Goal: Obtain resource: Download file/media

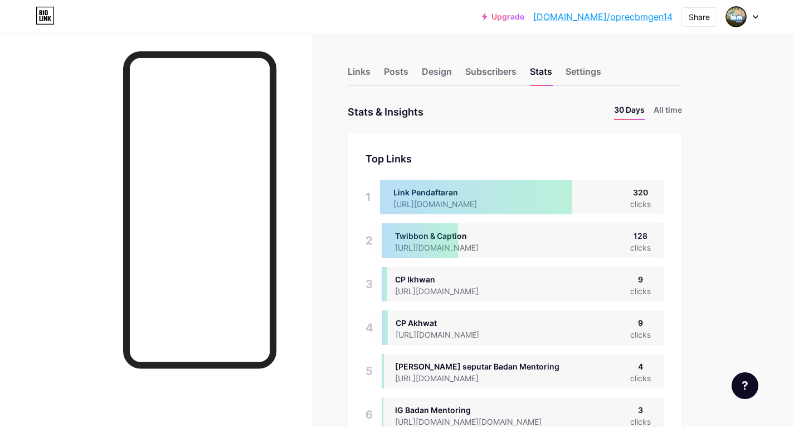
scroll to position [427, 794]
drag, startPoint x: 634, startPoint y: 193, endPoint x: 650, endPoint y: 197, distance: 16.1
click at [650, 197] on div "320" at bounding box center [641, 192] width 21 height 12
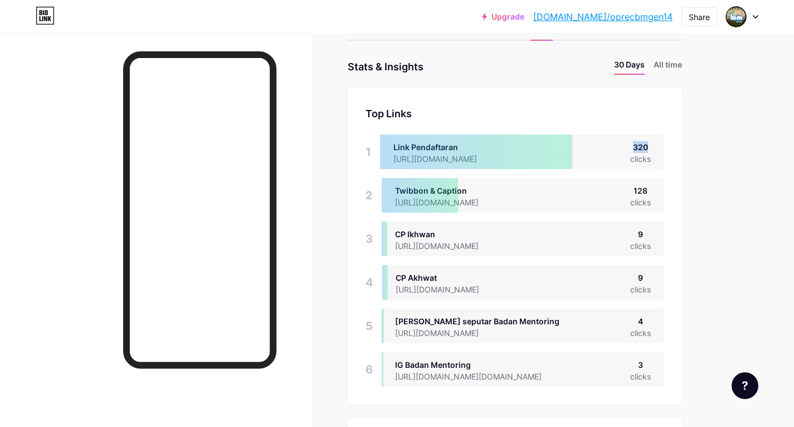
scroll to position [112, 0]
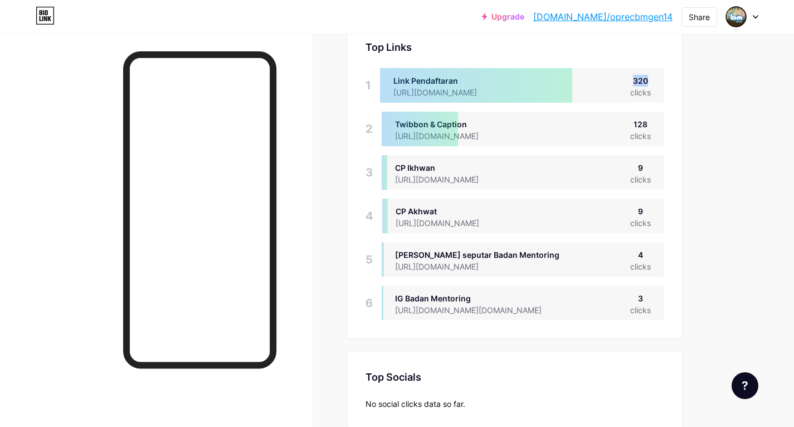
click at [619, 77] on div "Link Pendaftaran [URL][DOMAIN_NAME] 320 clicks" at bounding box center [522, 85] width 284 height 35
drag, startPoint x: 636, startPoint y: 84, endPoint x: 655, endPoint y: 79, distance: 19.5
click at [655, 79] on div "Link Pendaftaran [URL][DOMAIN_NAME] 320 clicks" at bounding box center [522, 85] width 284 height 35
drag, startPoint x: 668, startPoint y: 91, endPoint x: 665, endPoint y: 116, distance: 24.8
click at [668, 91] on div "Top Links Links 1 Link Pendaftaran [URL][DOMAIN_NAME] 320 clicks 2 Twibbon & Ca…" at bounding box center [515, 180] width 335 height 316
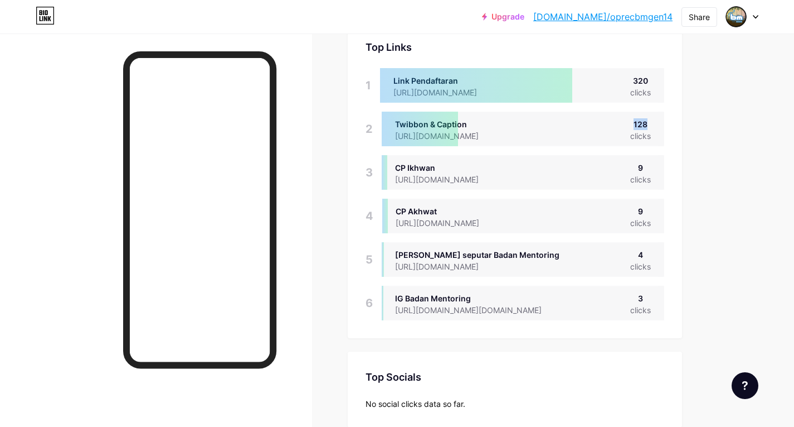
drag, startPoint x: 633, startPoint y: 124, endPoint x: 652, endPoint y: 123, distance: 19.0
click at [652, 123] on div "Twibbon & Caption [URL][DOMAIN_NAME] 128 clicks" at bounding box center [523, 129] width 283 height 35
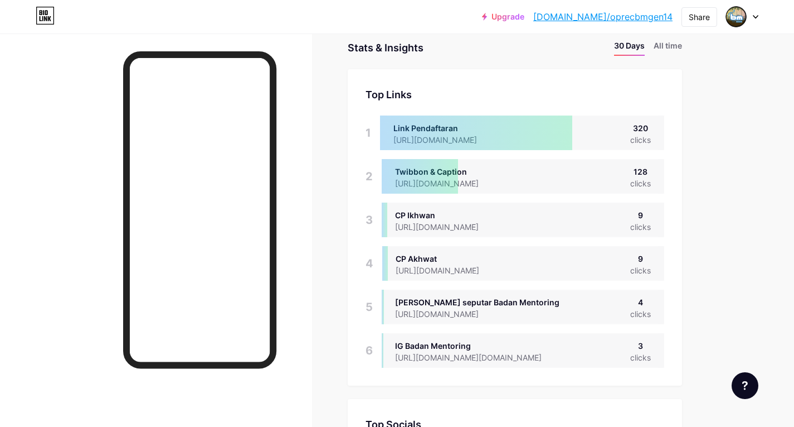
scroll to position [0, 0]
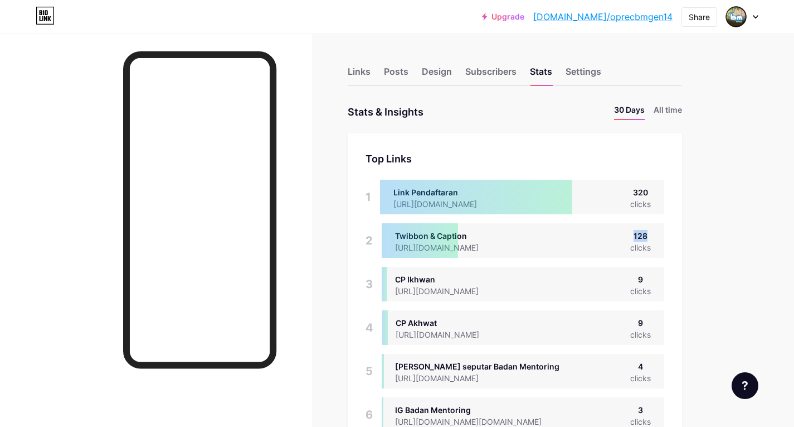
drag, startPoint x: 635, startPoint y: 236, endPoint x: 648, endPoint y: 236, distance: 12.8
click at [648, 236] on div "128" at bounding box center [641, 236] width 21 height 12
click at [676, 240] on div "Top Links Links 1 Link Pendaftaran [URL][DOMAIN_NAME] 320 clicks 2 Twibbon & Ca…" at bounding box center [515, 291] width 335 height 316
click at [666, 247] on div "Top Links Links 1 Link Pendaftaran [URL][DOMAIN_NAME] 320 clicks 2 Twibbon & Ca…" at bounding box center [515, 291] width 335 height 316
drag, startPoint x: 634, startPoint y: 232, endPoint x: 657, endPoint y: 234, distance: 23.5
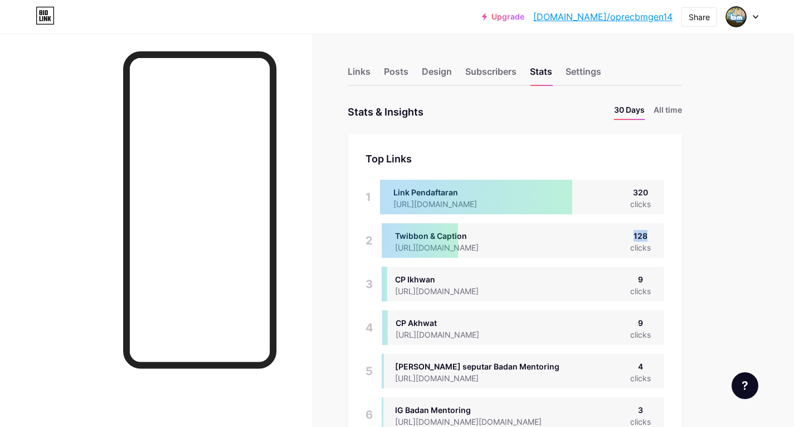
click at [652, 232] on div "Twibbon & Caption [URL][DOMAIN_NAME] 128 clicks" at bounding box center [523, 240] width 283 height 35
click at [658, 234] on div "Twibbon & Caption [URL][DOMAIN_NAME] 128 clicks" at bounding box center [523, 240] width 283 height 35
